Goal: Navigation & Orientation: Find specific page/section

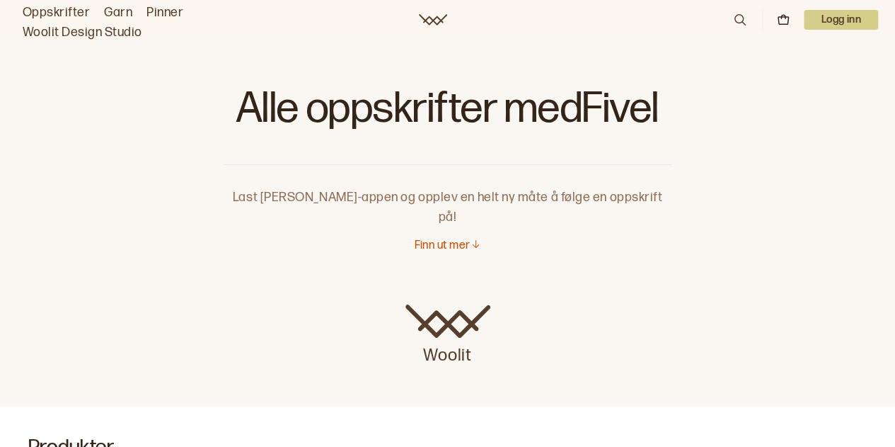
click at [79, 10] on link "Oppskrifter" at bounding box center [56, 13] width 67 height 20
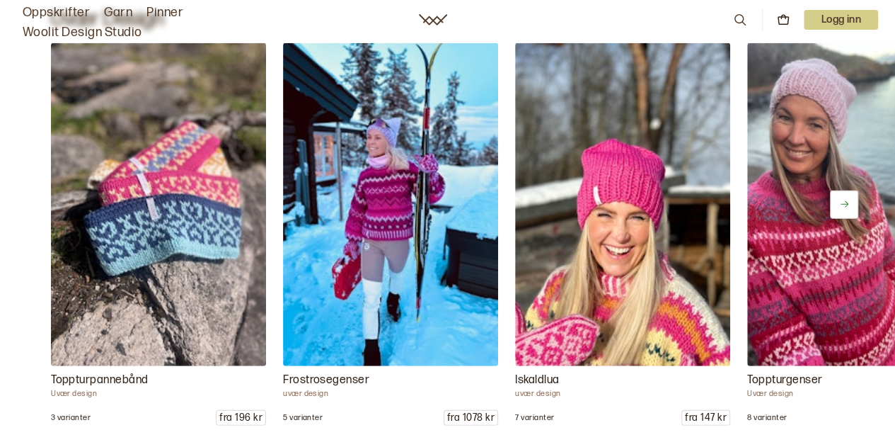
scroll to position [1634, 0]
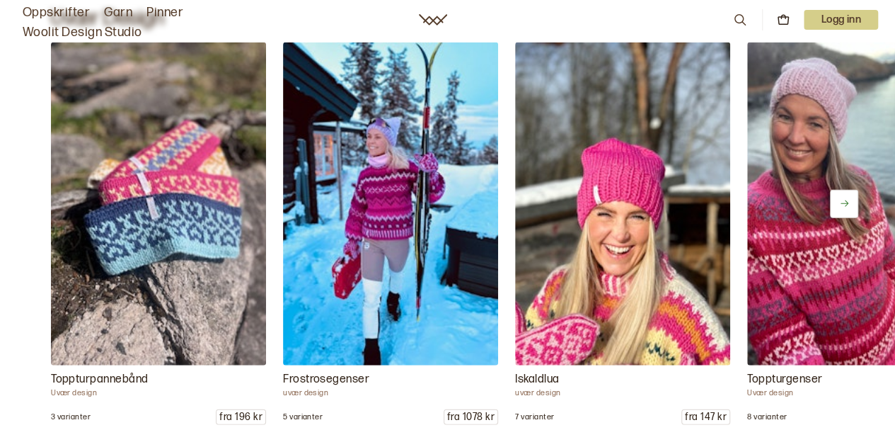
click at [837, 205] on button at bounding box center [844, 204] width 28 height 28
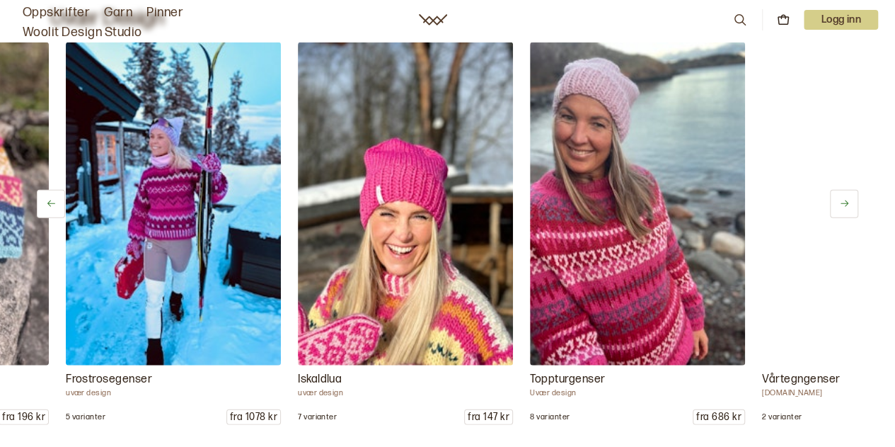
scroll to position [0, 232]
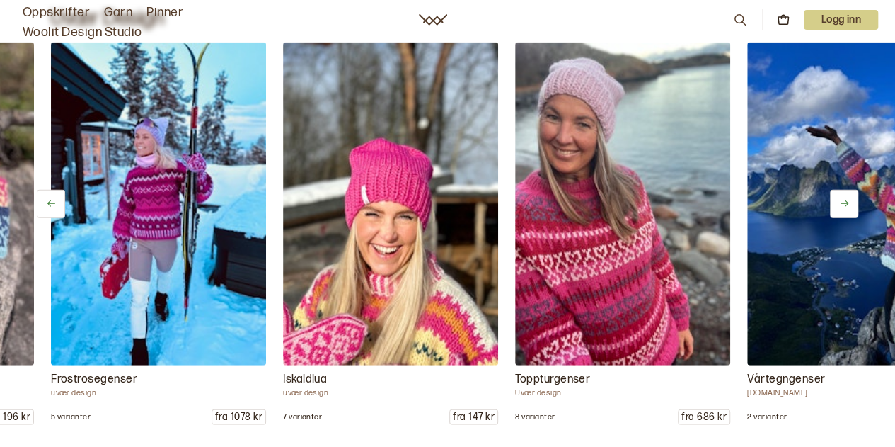
click at [837, 205] on button at bounding box center [844, 204] width 28 height 28
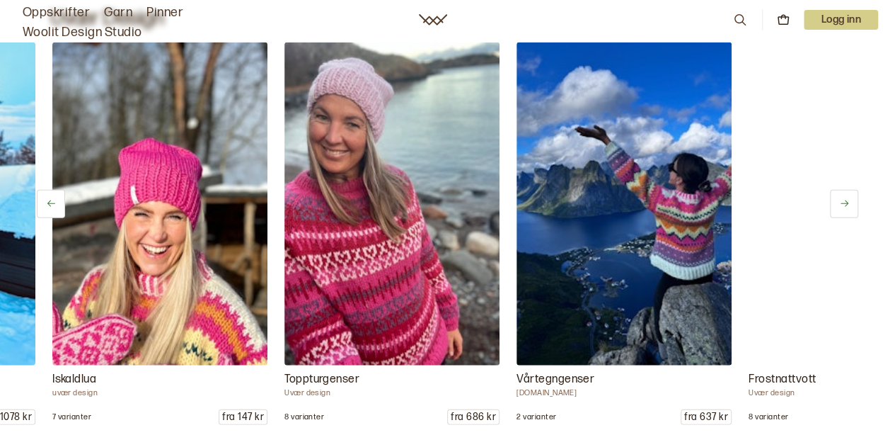
scroll to position [0, 464]
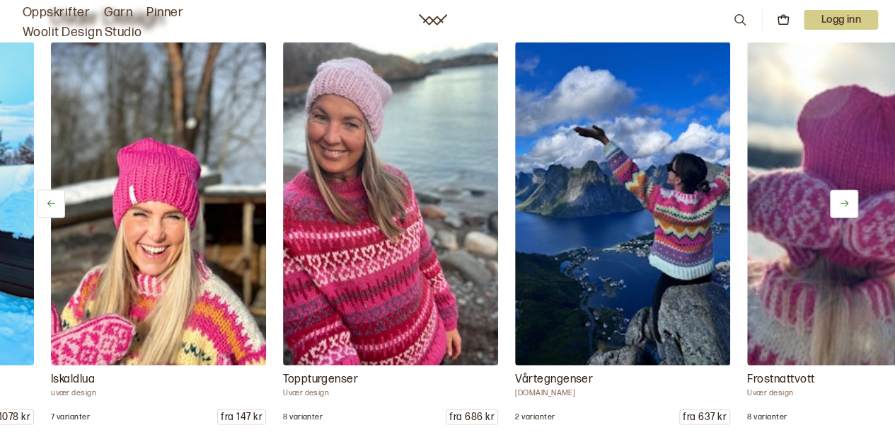
click at [837, 205] on button at bounding box center [844, 204] width 28 height 28
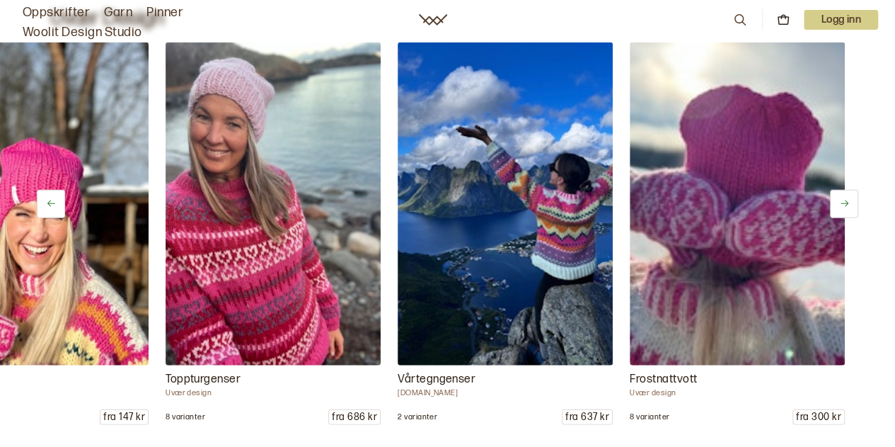
scroll to position [0, 582]
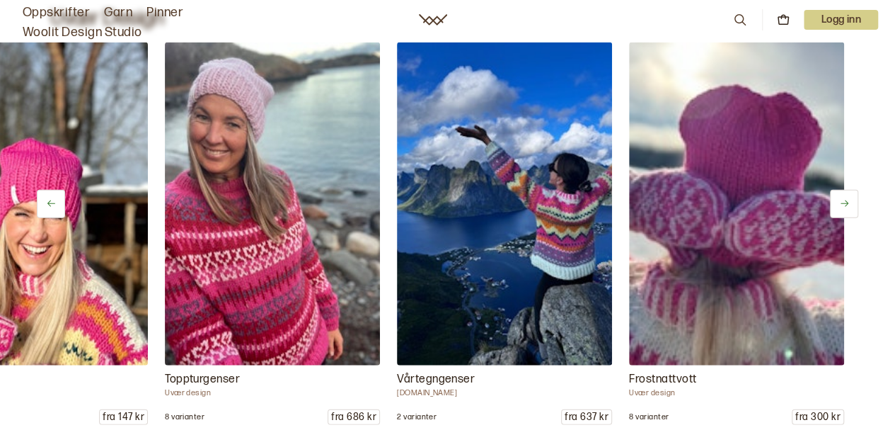
click at [837, 205] on button at bounding box center [844, 204] width 28 height 28
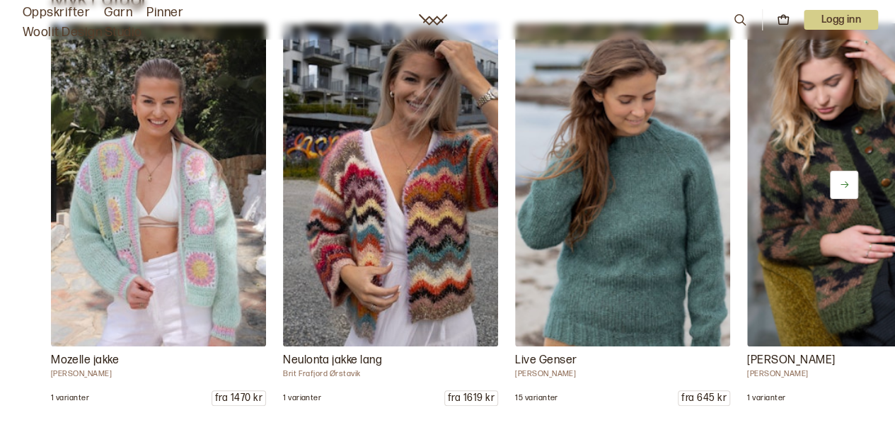
scroll to position [10371, 0]
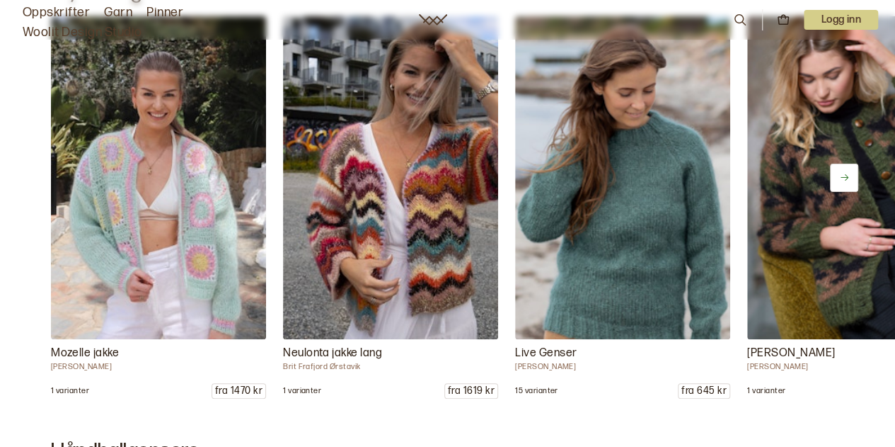
click at [844, 173] on icon at bounding box center [844, 177] width 11 height 11
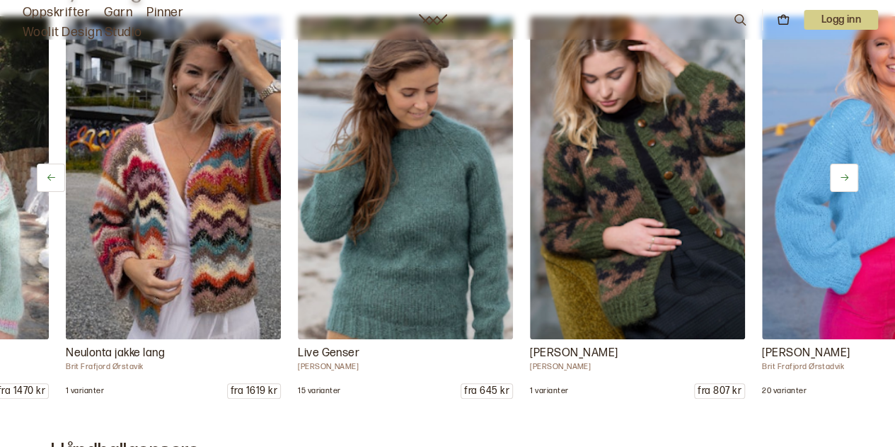
scroll to position [0, 232]
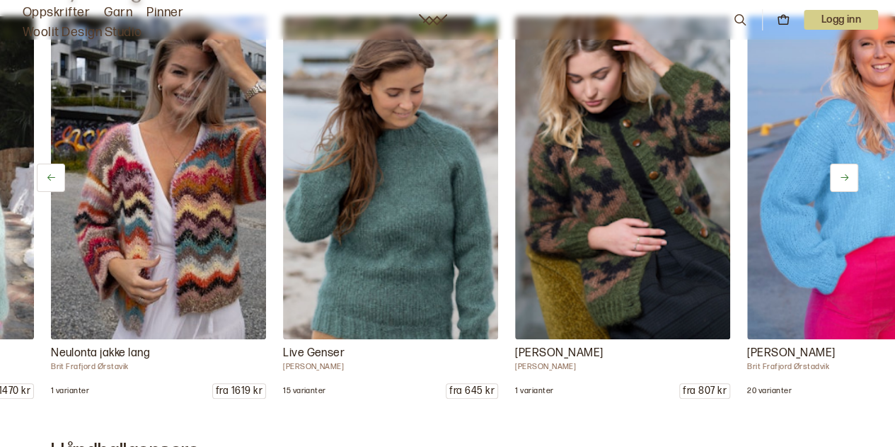
click at [844, 173] on icon at bounding box center [844, 177] width 11 height 11
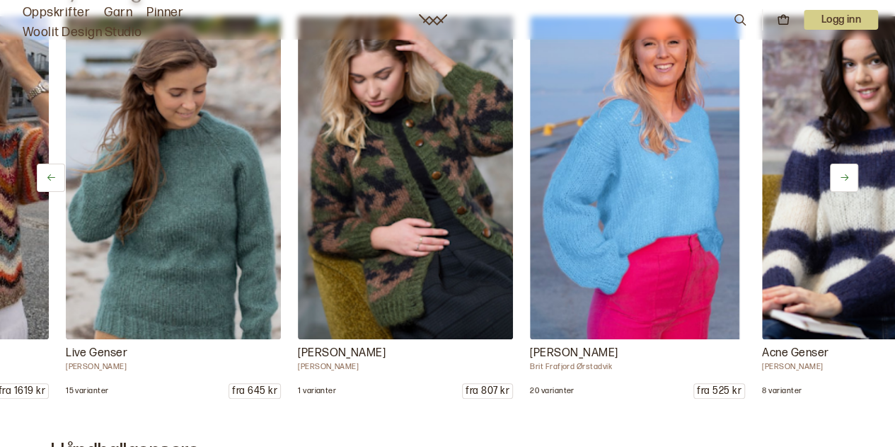
scroll to position [0, 464]
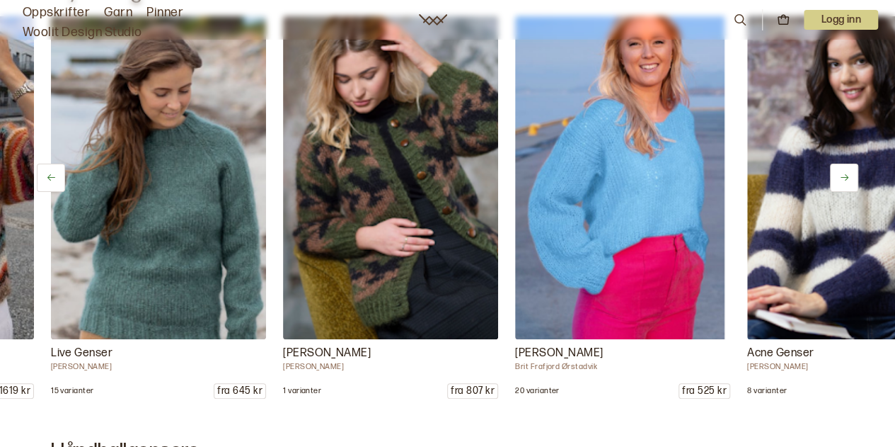
click at [844, 173] on icon at bounding box center [844, 177] width 11 height 11
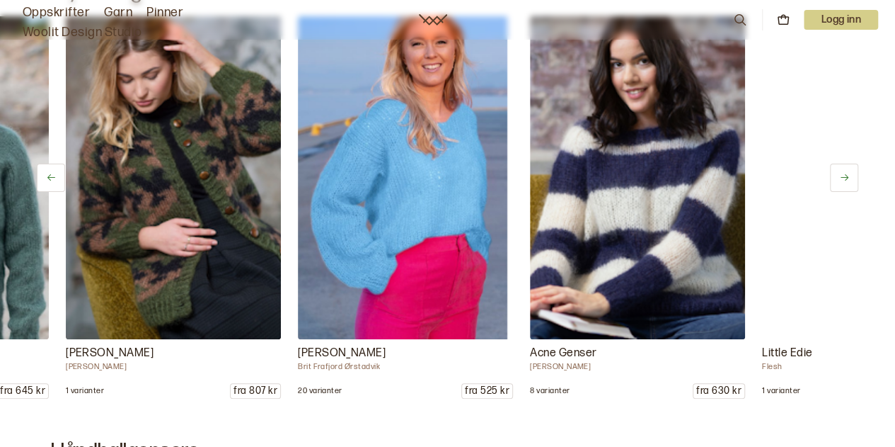
scroll to position [0, 696]
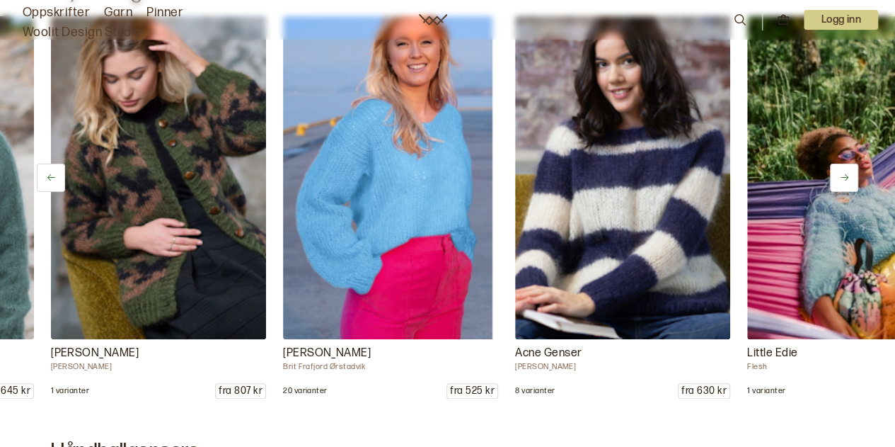
click at [844, 173] on icon at bounding box center [844, 177] width 11 height 11
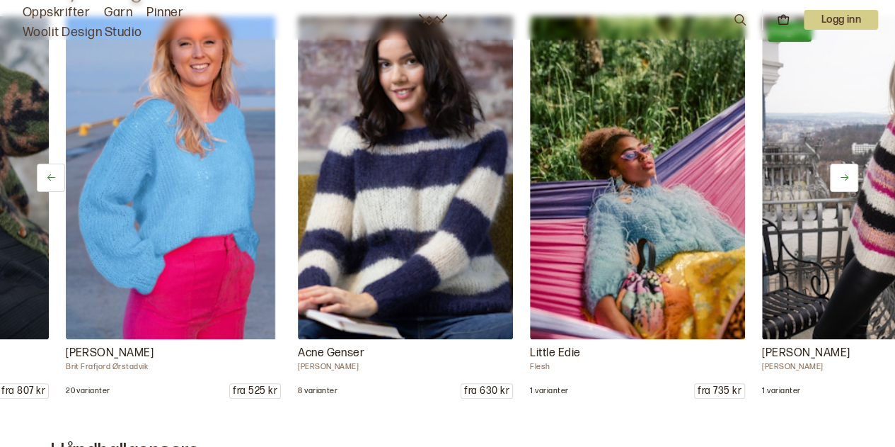
scroll to position [0, 929]
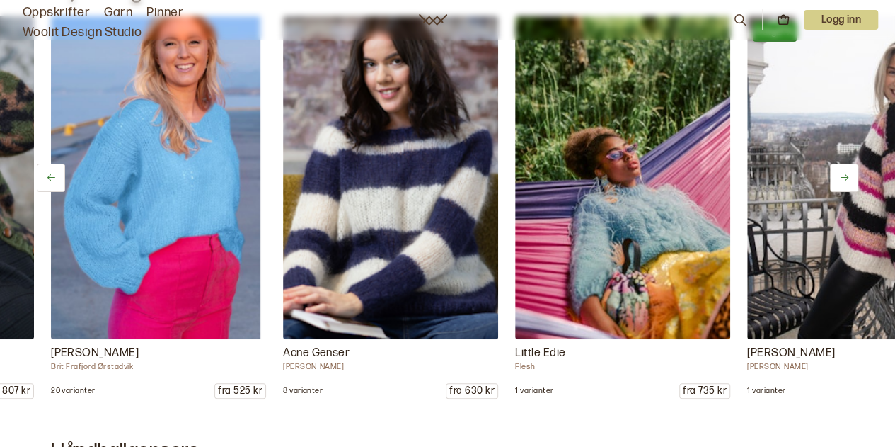
click at [844, 173] on icon at bounding box center [844, 177] width 11 height 11
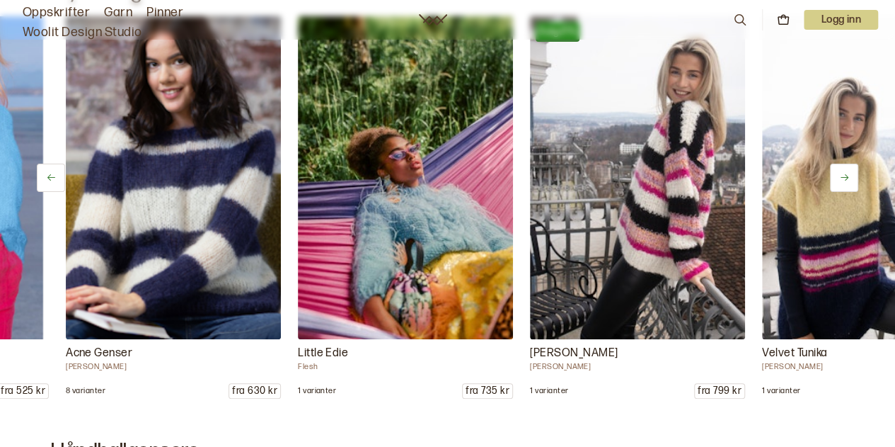
scroll to position [0, 1161]
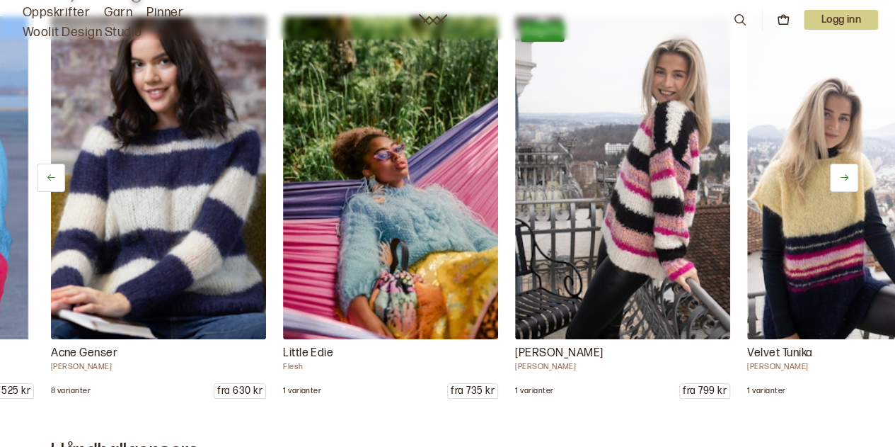
click at [844, 173] on icon at bounding box center [844, 177] width 11 height 11
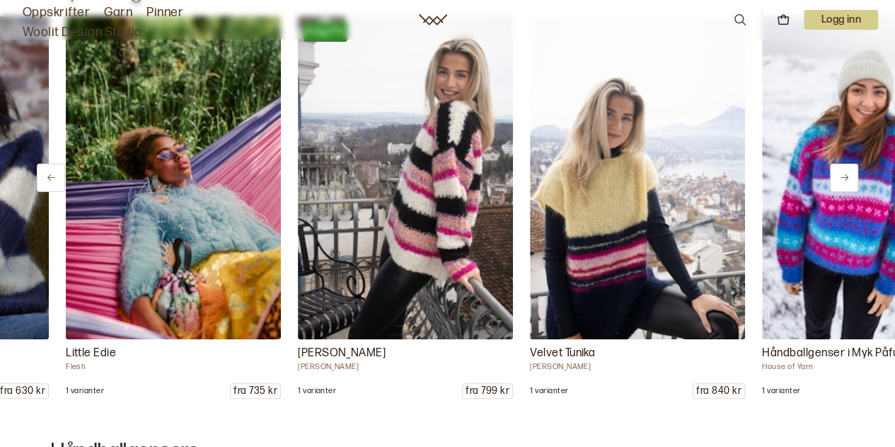
scroll to position [0, 1393]
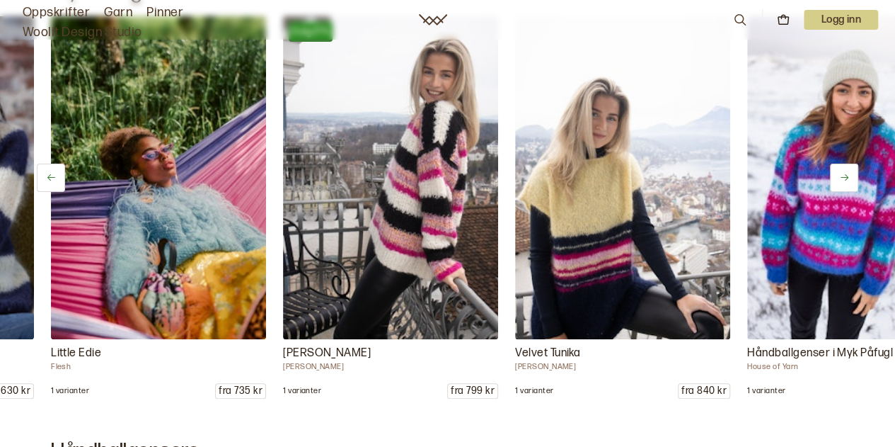
click at [844, 173] on icon at bounding box center [844, 177] width 11 height 11
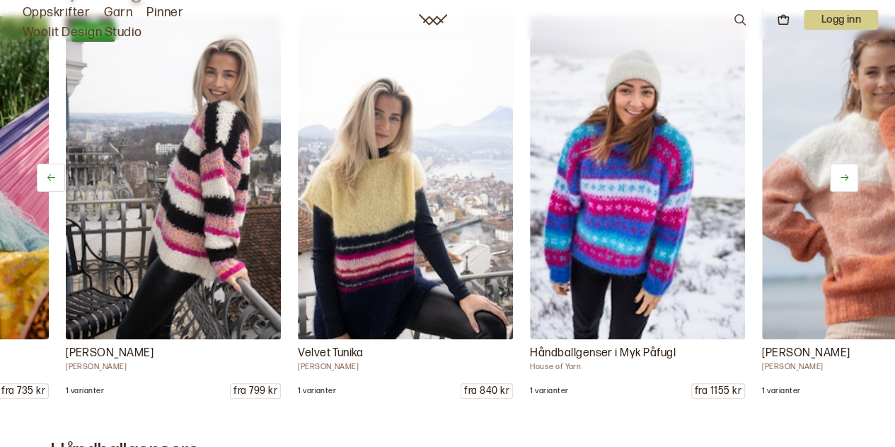
scroll to position [0, 1625]
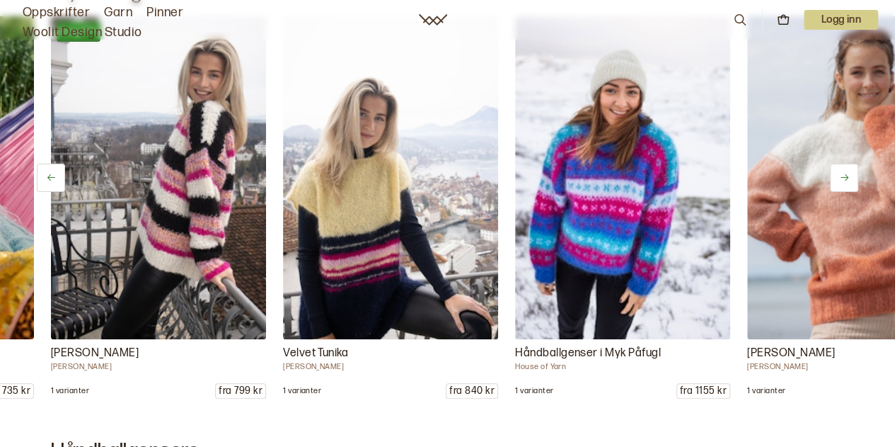
click at [844, 173] on icon at bounding box center [844, 177] width 11 height 11
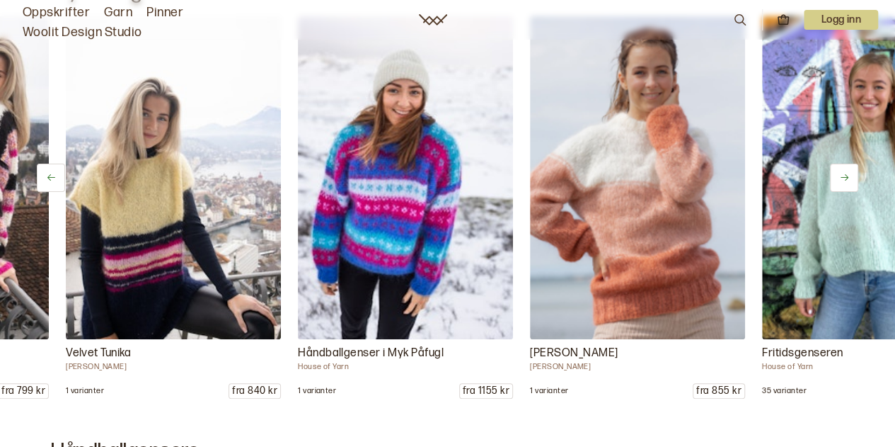
scroll to position [0, 1857]
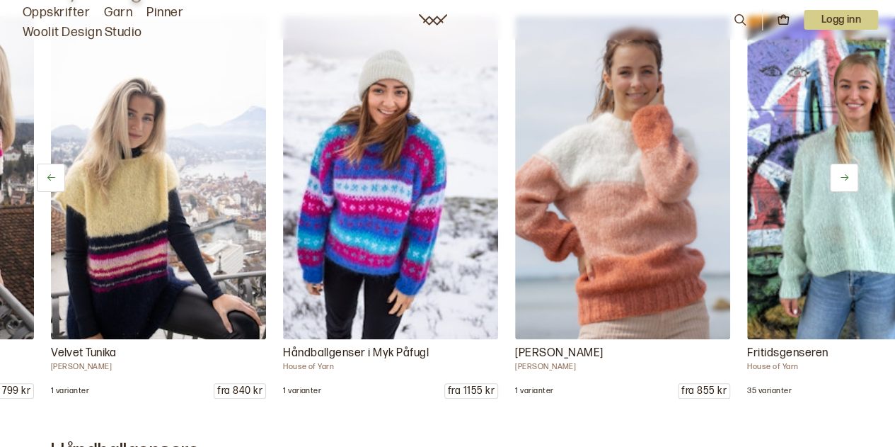
click at [844, 173] on icon at bounding box center [844, 177] width 11 height 11
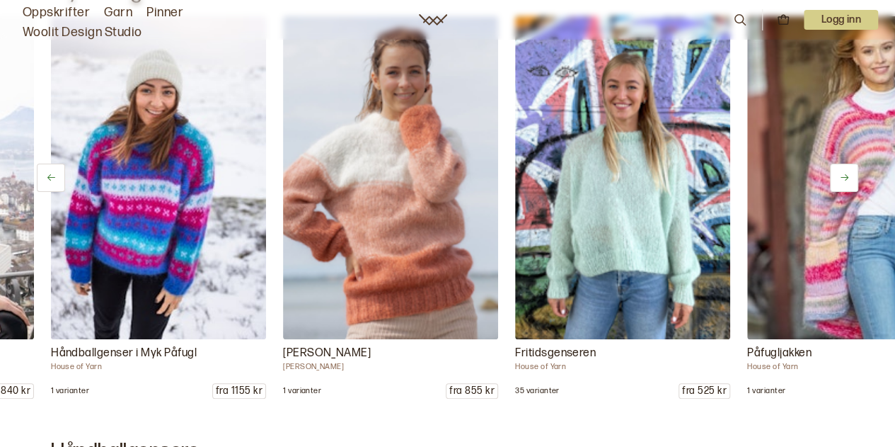
click at [844, 173] on icon at bounding box center [844, 177] width 11 height 11
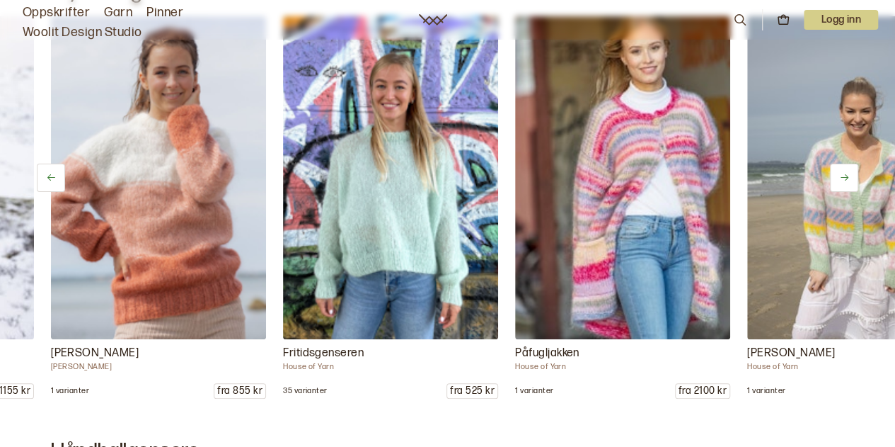
click at [844, 173] on icon at bounding box center [844, 177] width 11 height 11
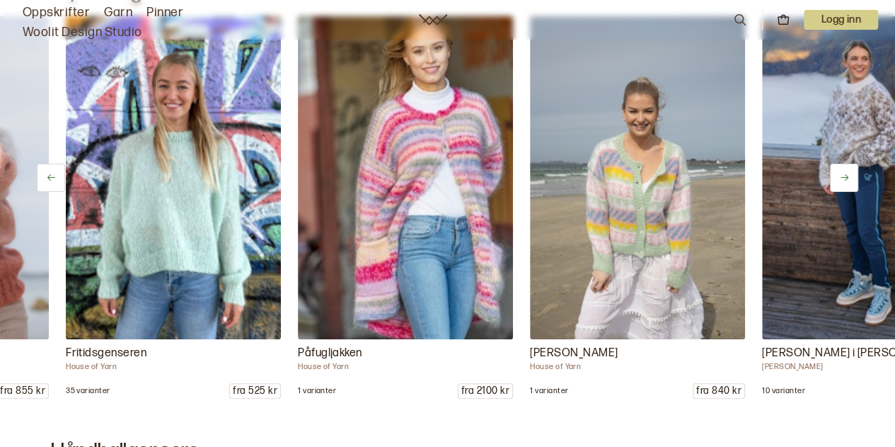
scroll to position [0, 2554]
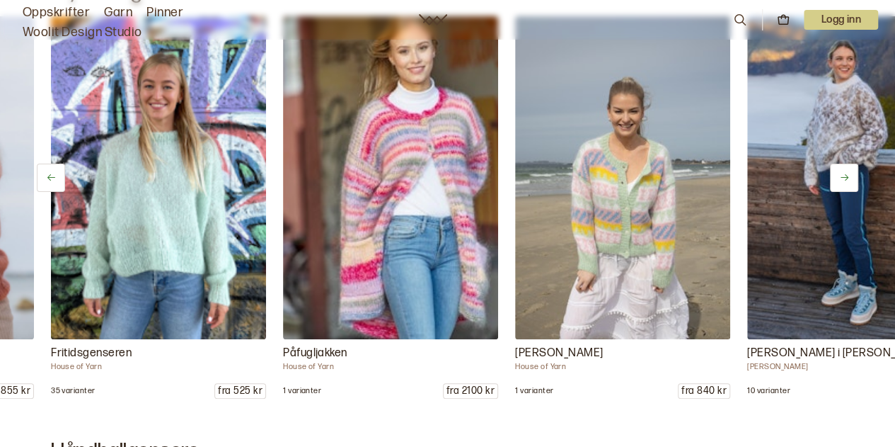
click at [844, 173] on icon at bounding box center [844, 177] width 11 height 11
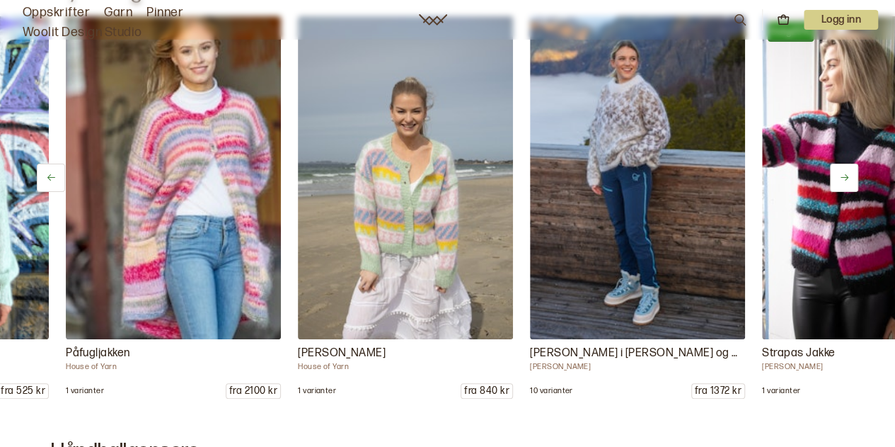
scroll to position [0, 2786]
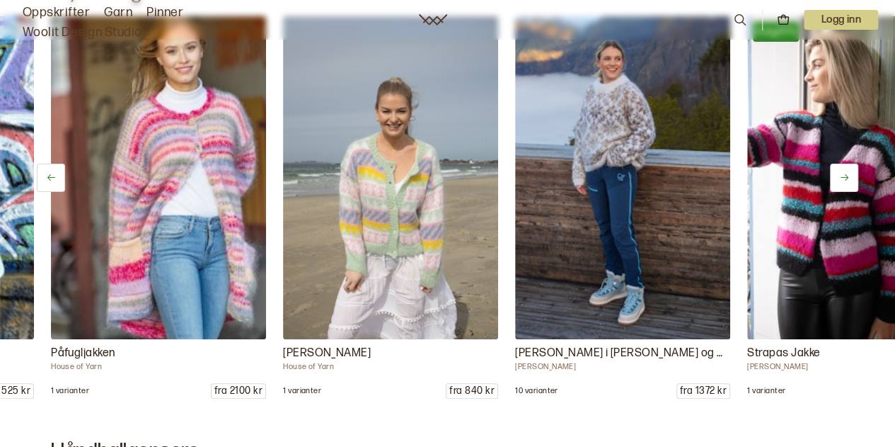
click at [844, 173] on icon at bounding box center [844, 177] width 11 height 11
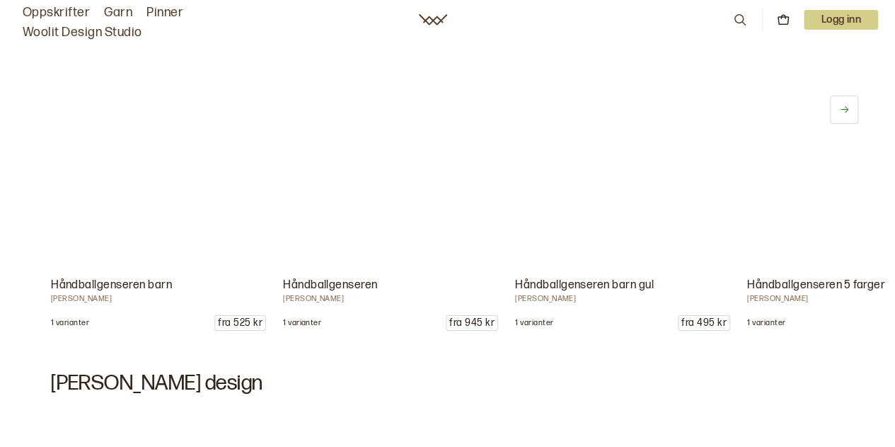
scroll to position [10866, 0]
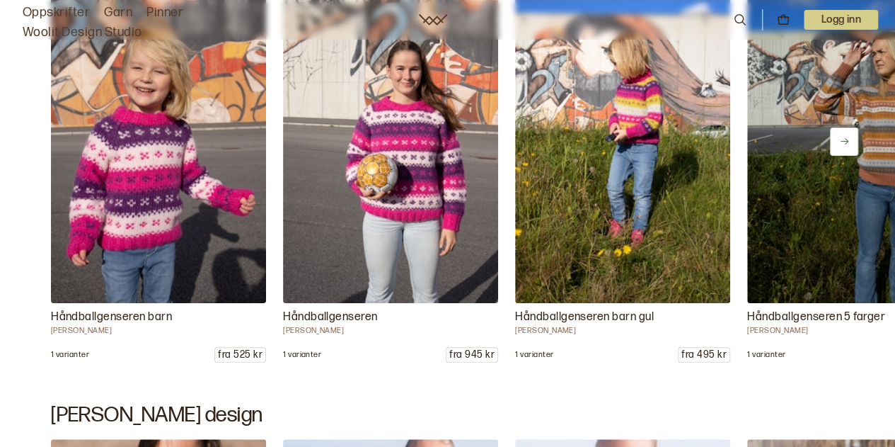
click at [844, 136] on icon at bounding box center [844, 141] width 11 height 11
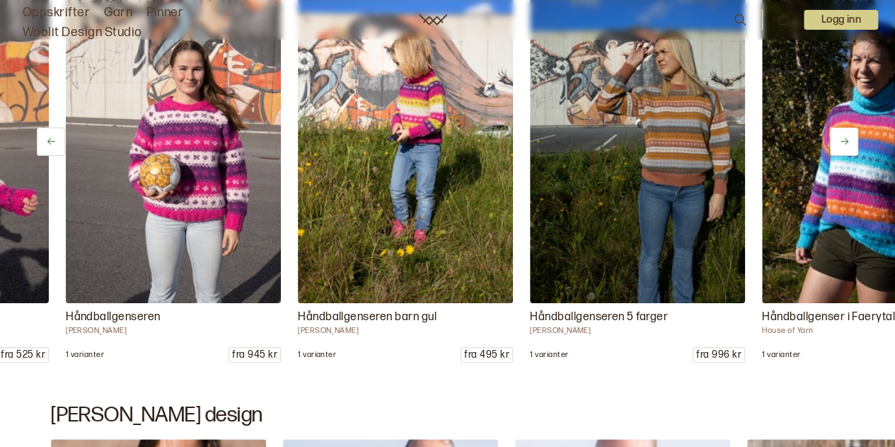
scroll to position [0, 232]
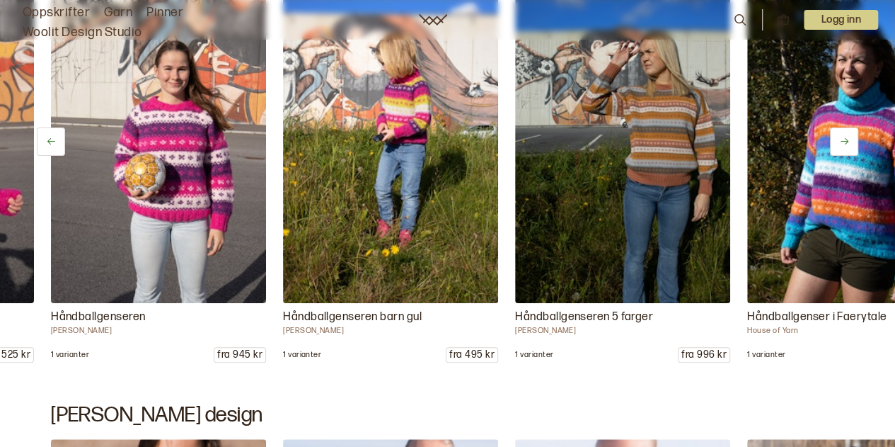
click at [844, 136] on icon at bounding box center [844, 141] width 11 height 11
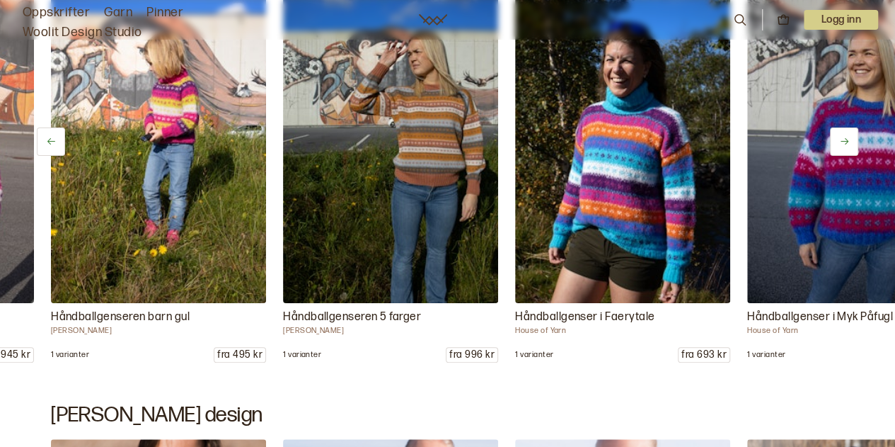
click at [844, 136] on icon at bounding box center [844, 141] width 11 height 11
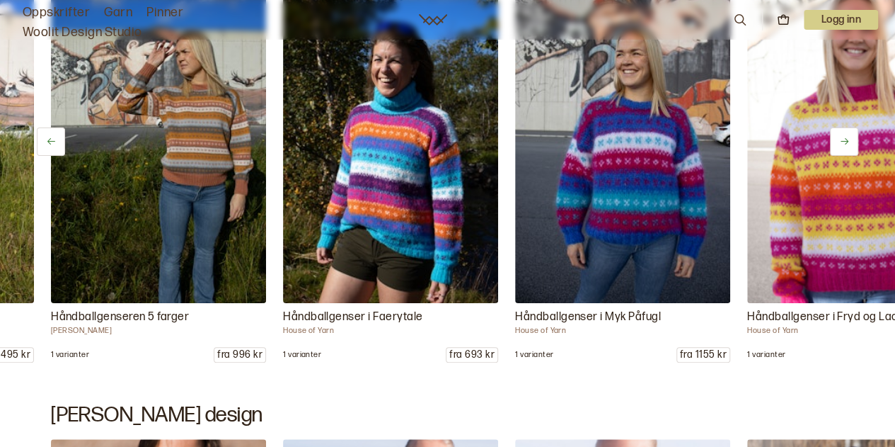
click at [844, 136] on icon at bounding box center [844, 141] width 11 height 11
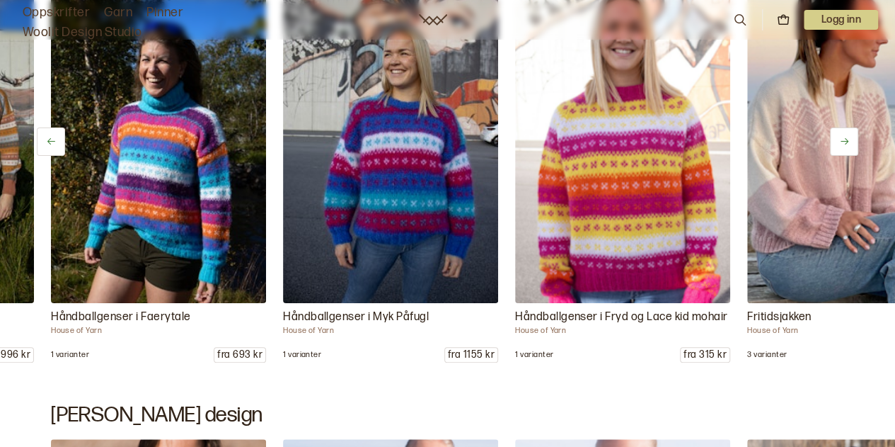
click at [844, 136] on icon at bounding box center [844, 141] width 11 height 11
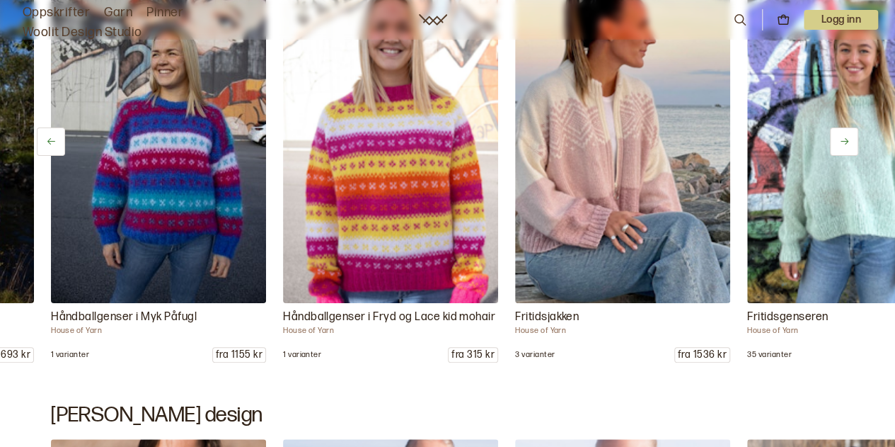
click at [844, 136] on icon at bounding box center [844, 141] width 11 height 11
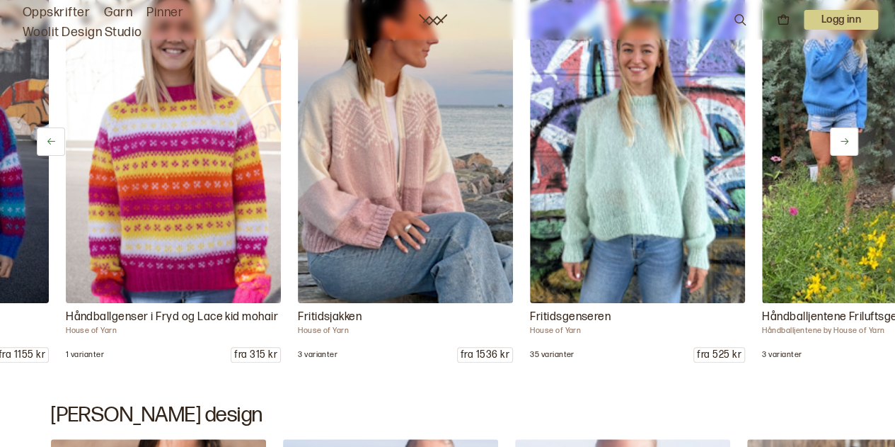
scroll to position [0, 1393]
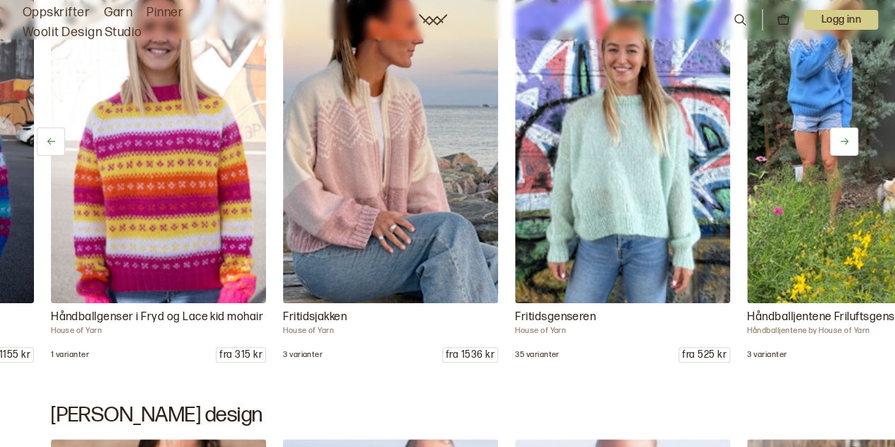
drag, startPoint x: 844, startPoint y: 132, endPoint x: 409, endPoint y: 326, distance: 476.8
click at [409, 326] on p "House of Yarn" at bounding box center [390, 331] width 215 height 10
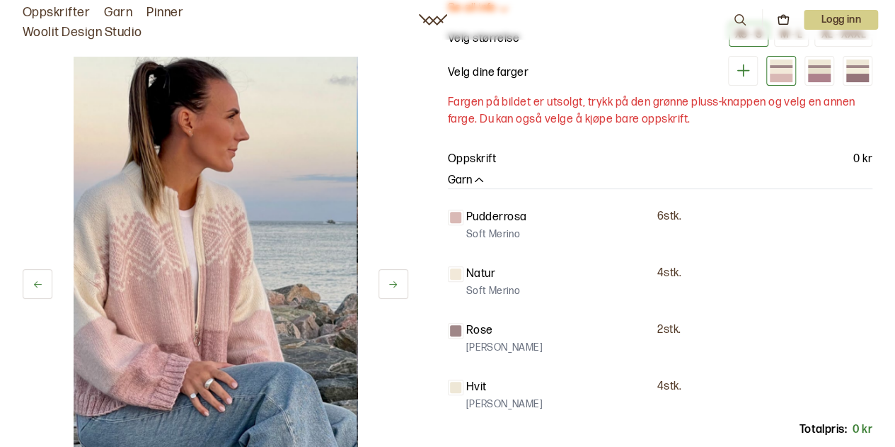
scroll to position [156, 0]
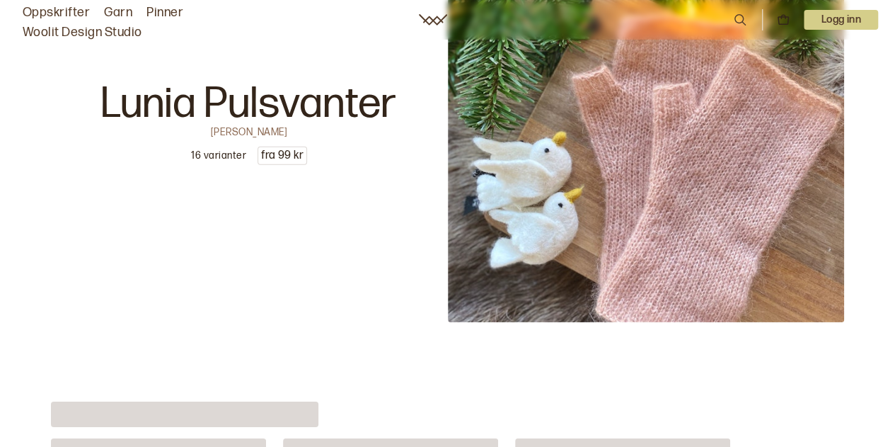
scroll to position [4755, 0]
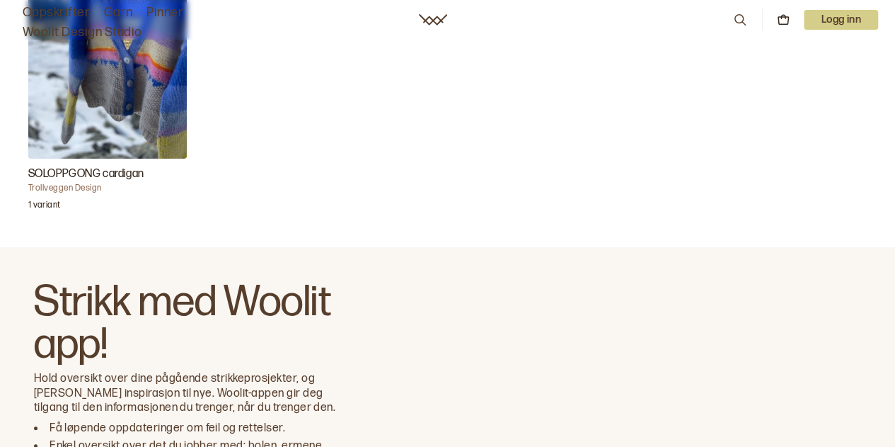
scroll to position [1819, 0]
